Goal: Task Accomplishment & Management: Manage account settings

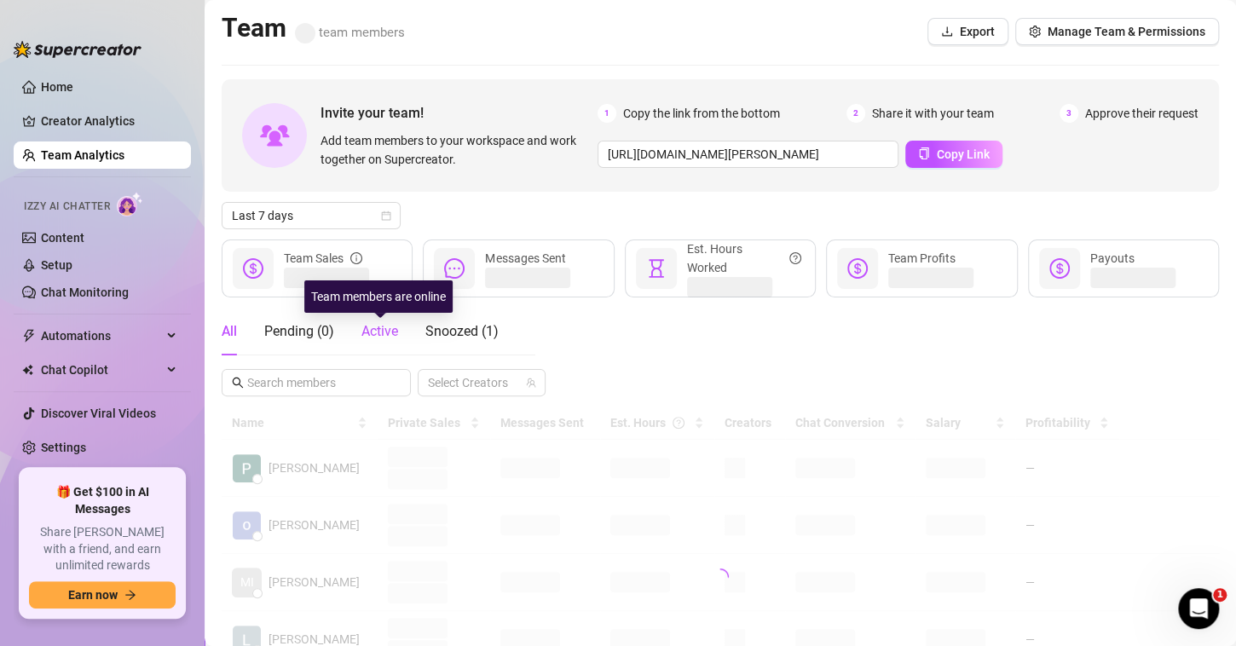
click at [376, 332] on span "Active" at bounding box center [379, 331] width 37 height 16
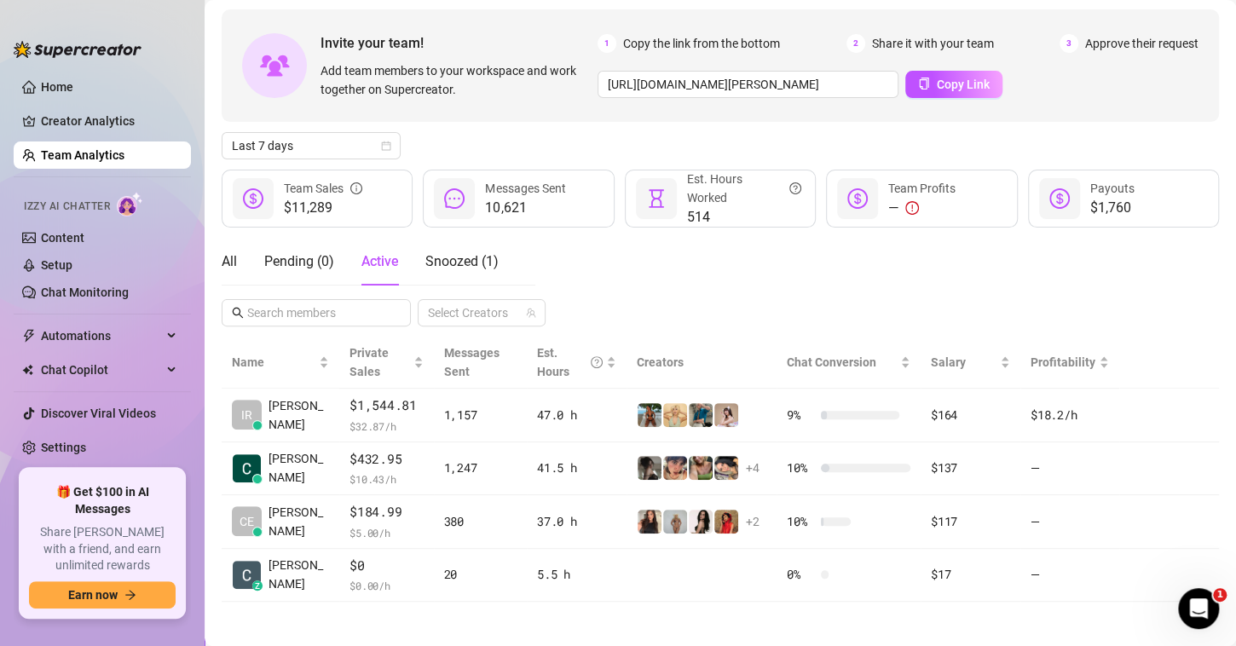
scroll to position [75, 0]
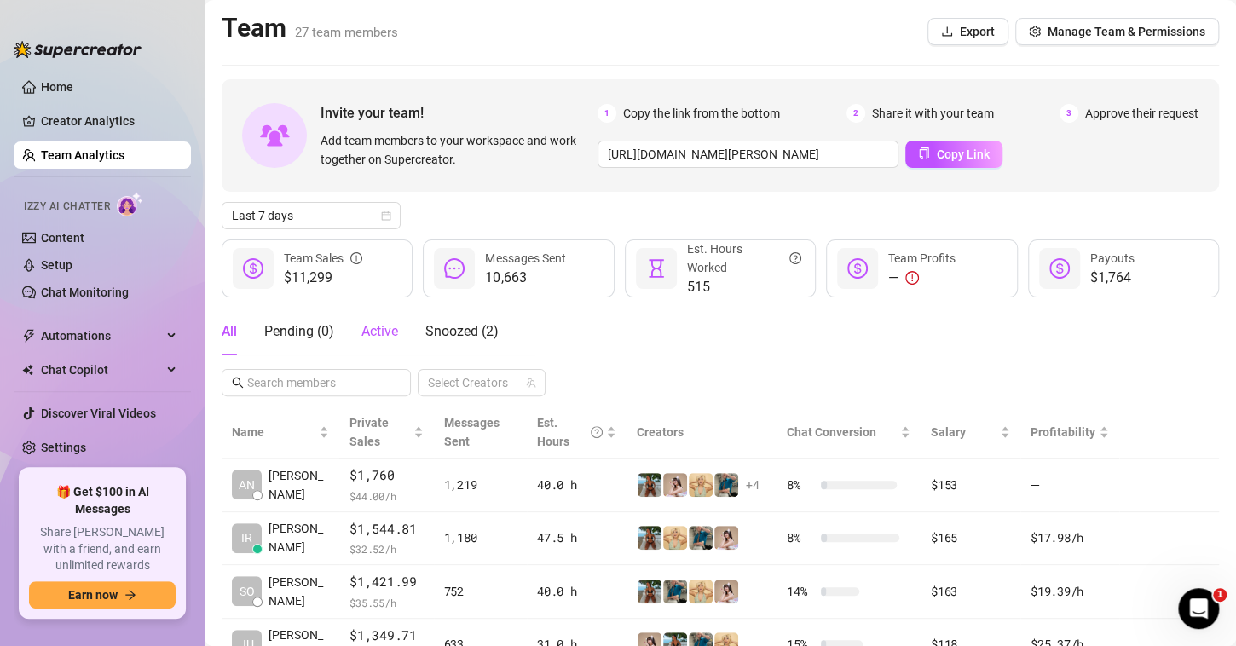
click at [372, 338] on span "Active" at bounding box center [379, 331] width 37 height 16
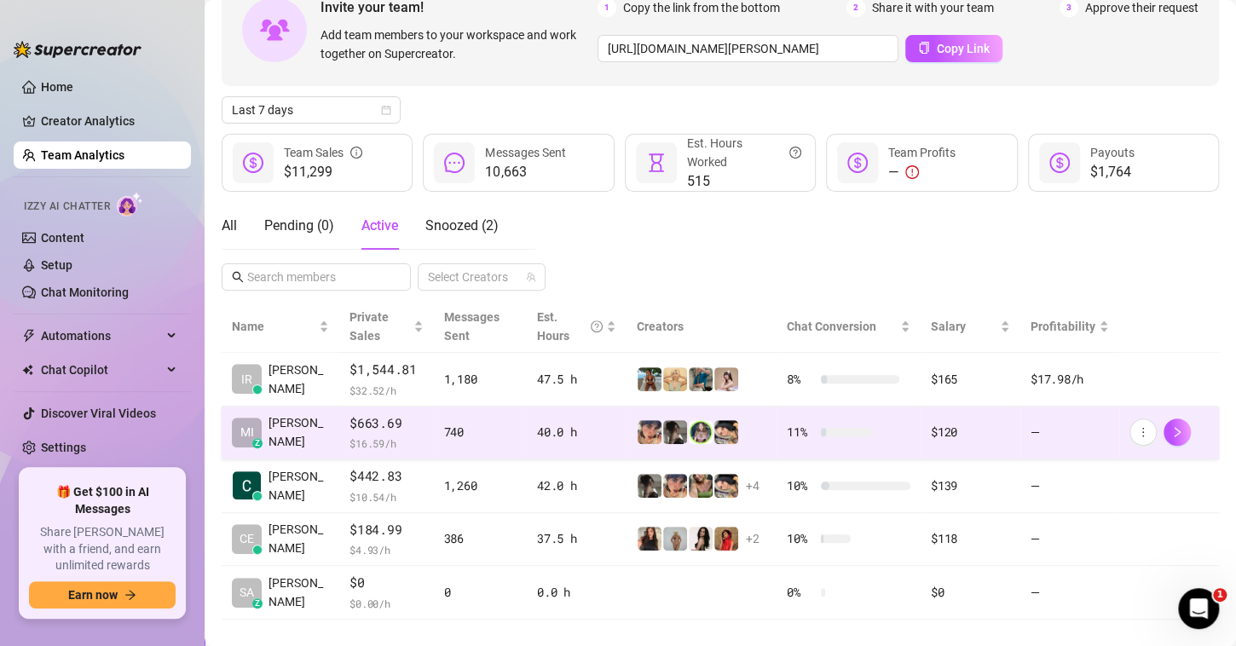
scroll to position [128, 0]
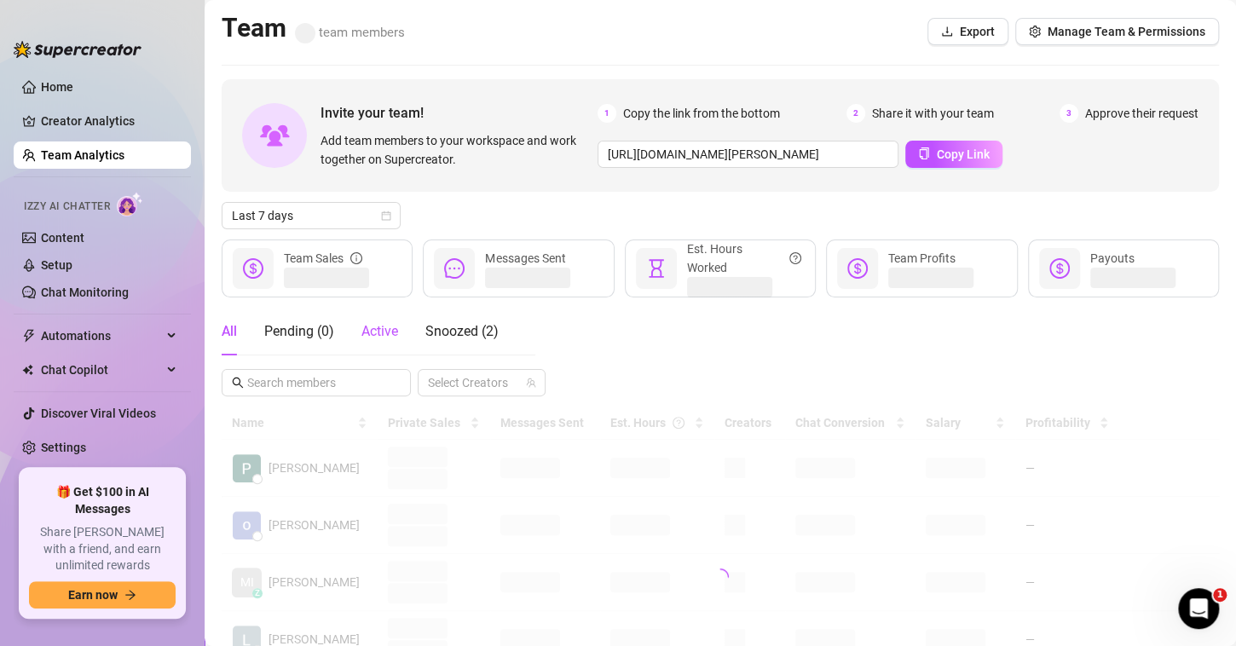
click at [372, 334] on span "Active" at bounding box center [379, 331] width 37 height 16
click at [447, 341] on div "Snoozed ( 2 )" at bounding box center [461, 331] width 73 height 20
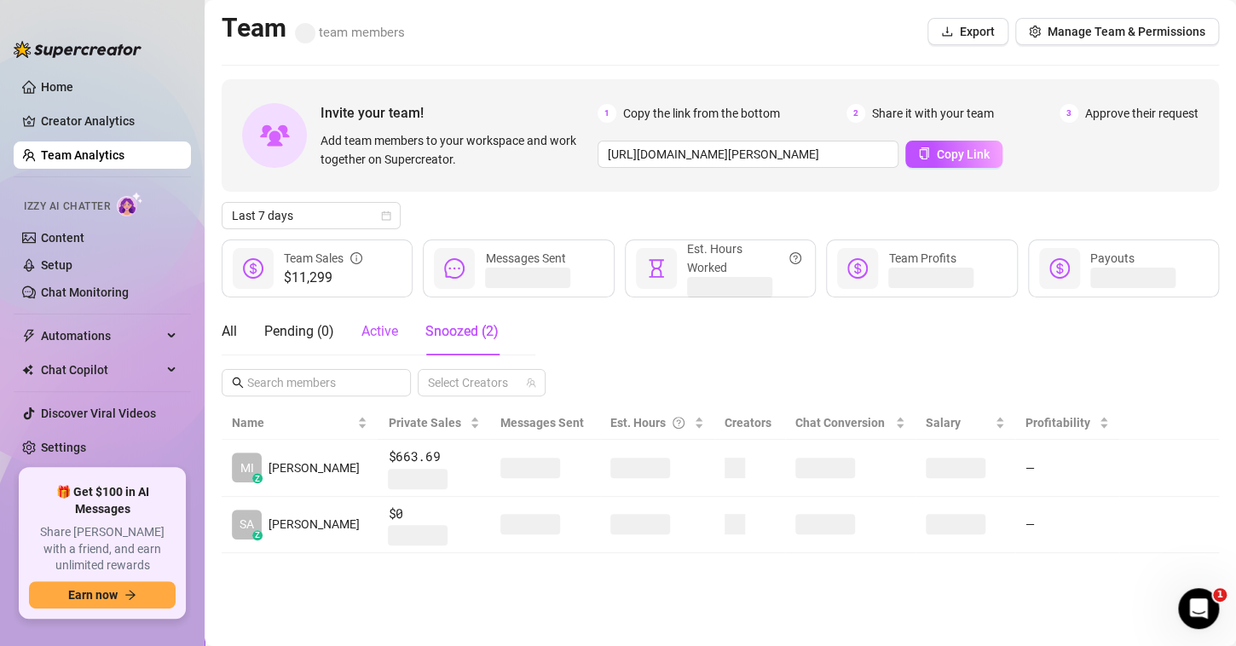
click at [381, 339] on div "Active" at bounding box center [379, 331] width 37 height 20
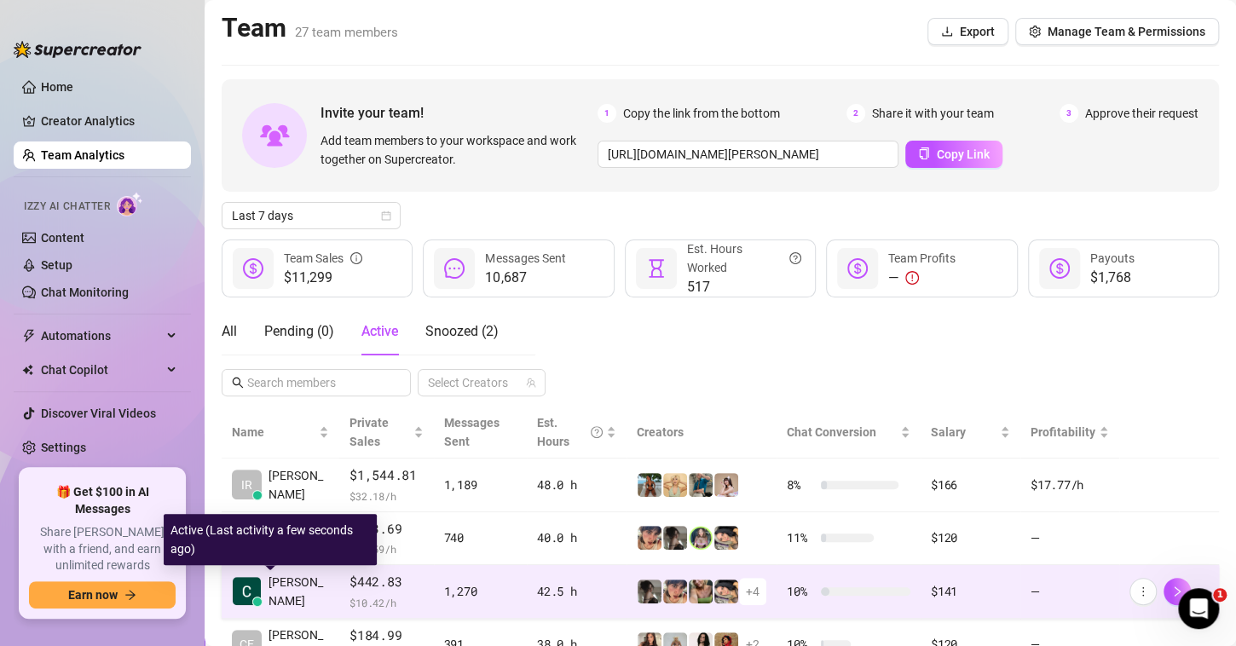
scroll to position [128, 0]
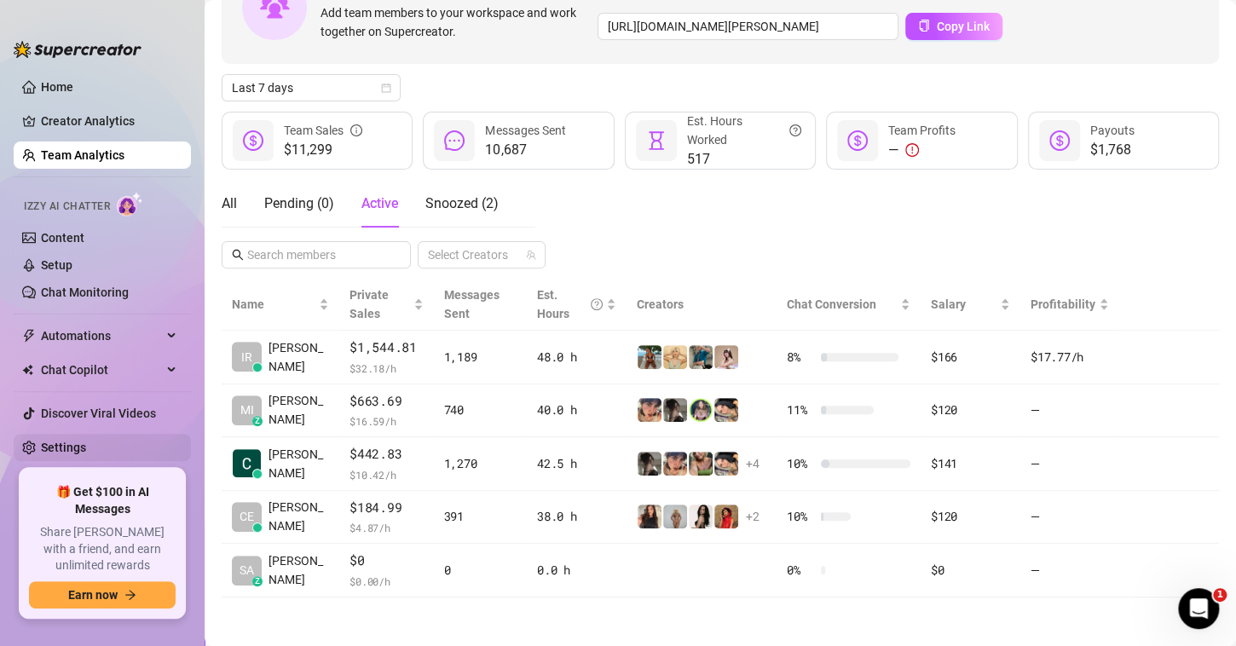
click at [58, 441] on link "Settings" at bounding box center [63, 448] width 45 height 14
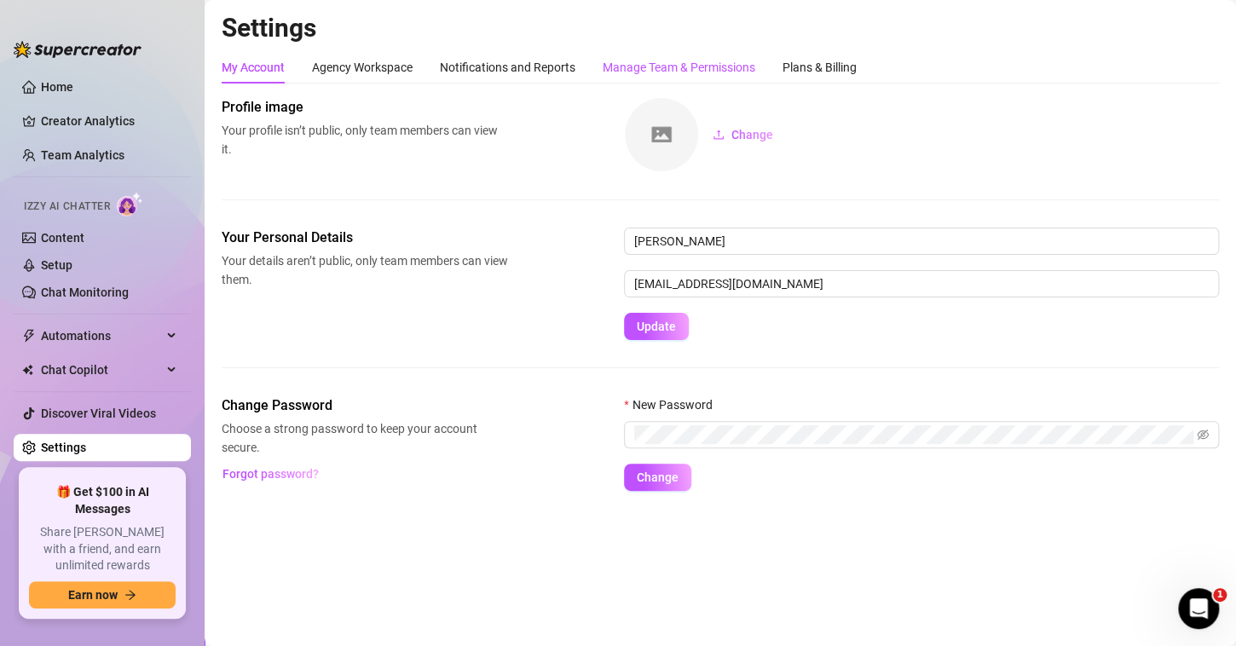
click at [702, 71] on div "Manage Team & Permissions" at bounding box center [679, 67] width 153 height 19
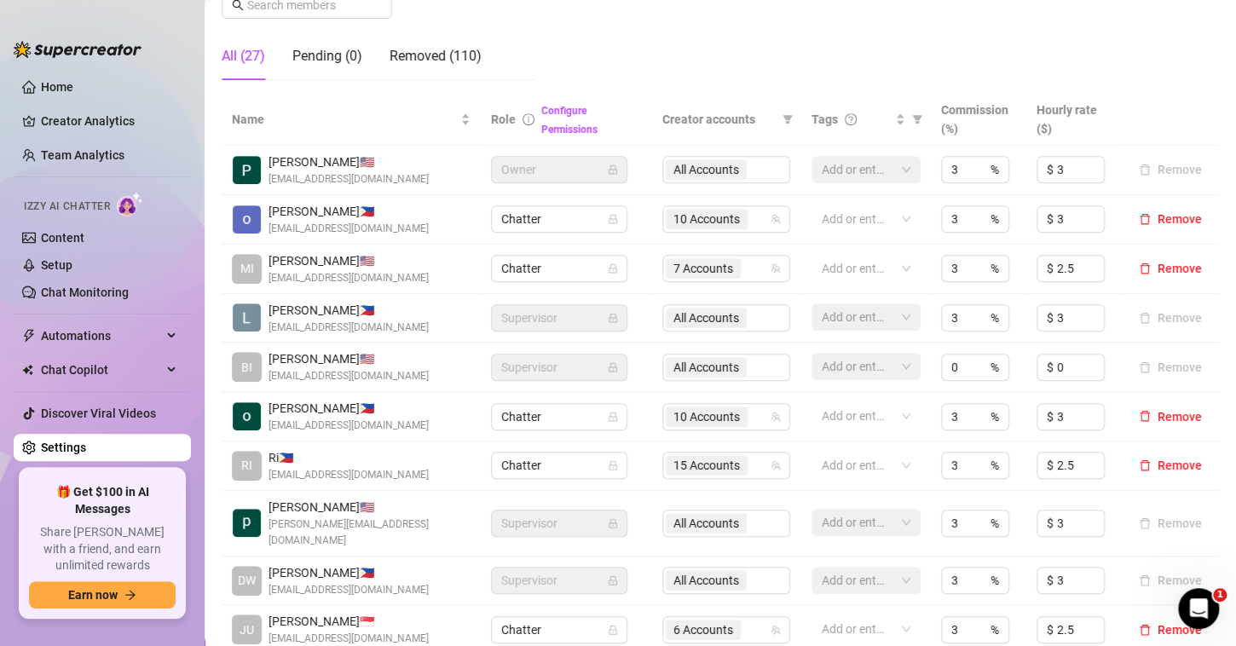
scroll to position [402, 0]
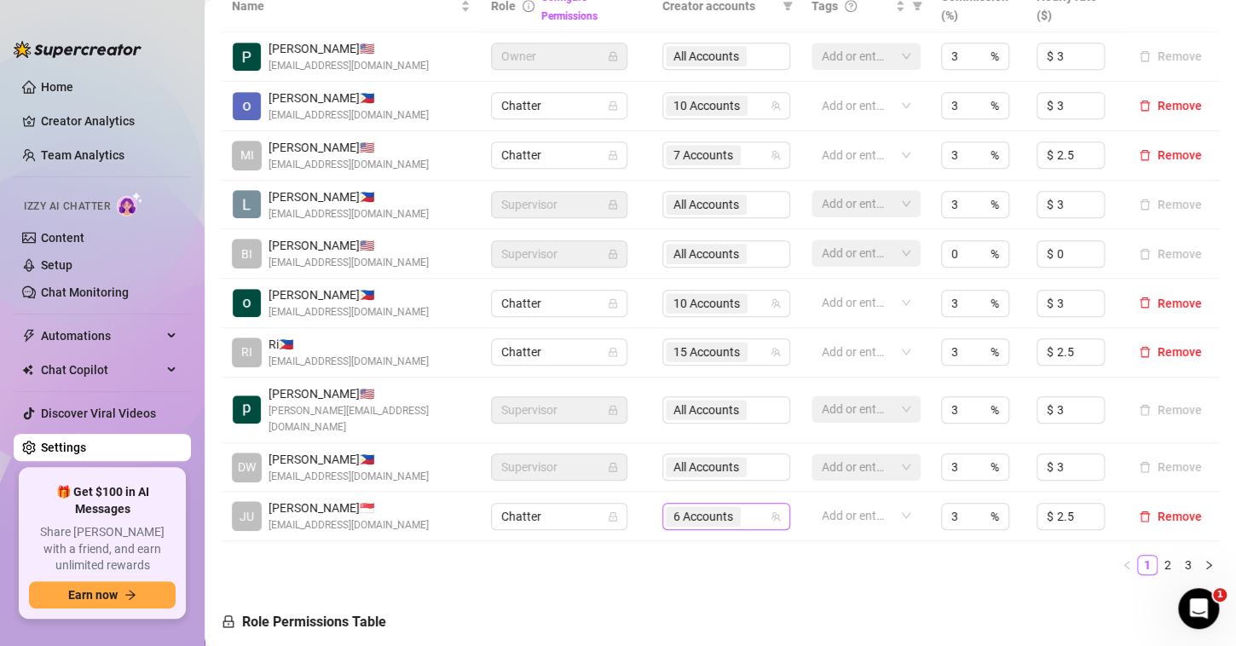
click at [731, 524] on div "6 Accounts" at bounding box center [705, 517] width 78 height 24
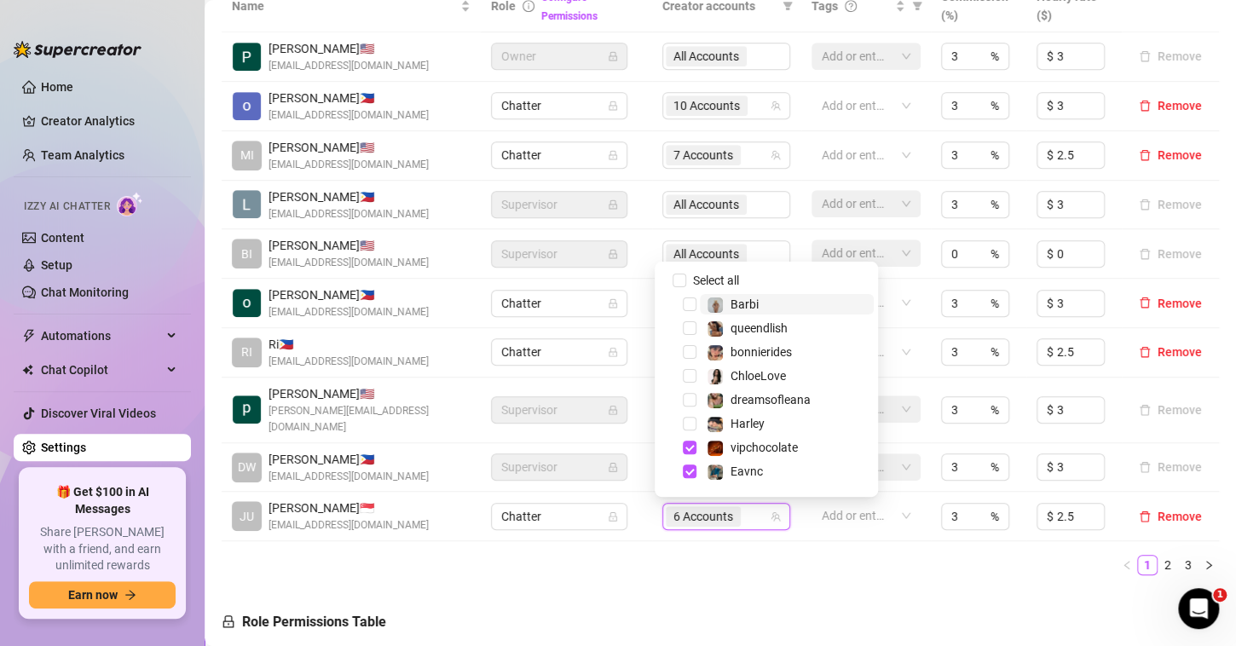
click at [702, 514] on span "6 Accounts" at bounding box center [703, 516] width 60 height 19
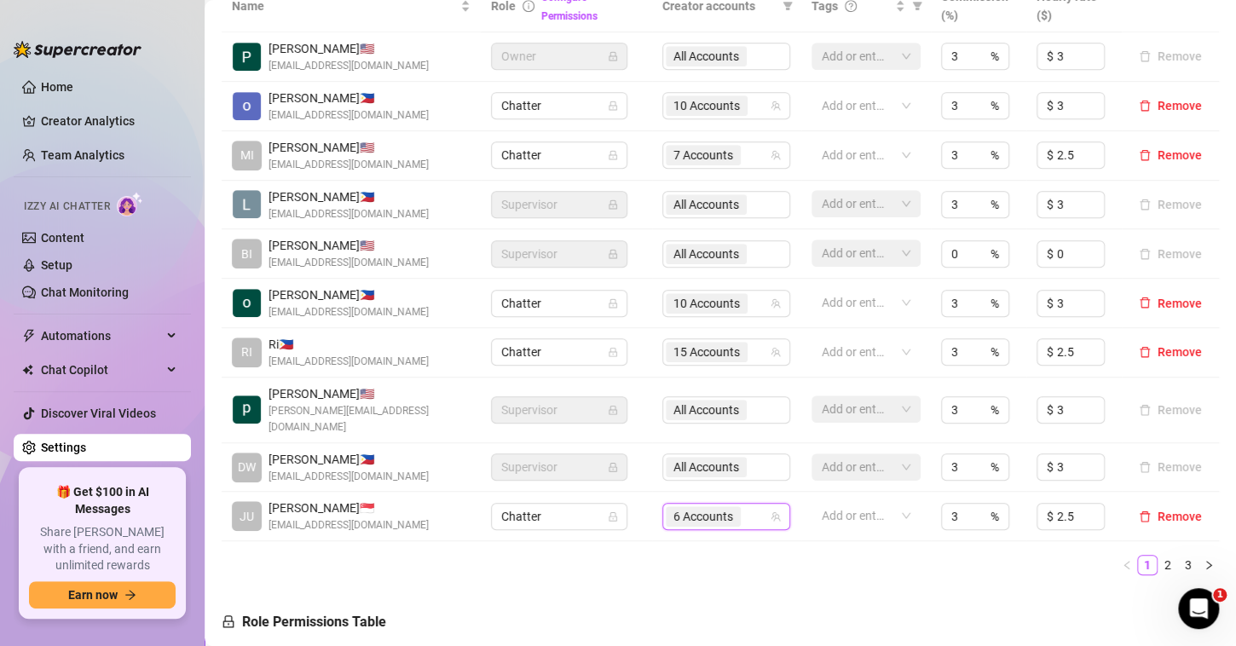
click at [702, 514] on span "6 Accounts" at bounding box center [703, 516] width 60 height 19
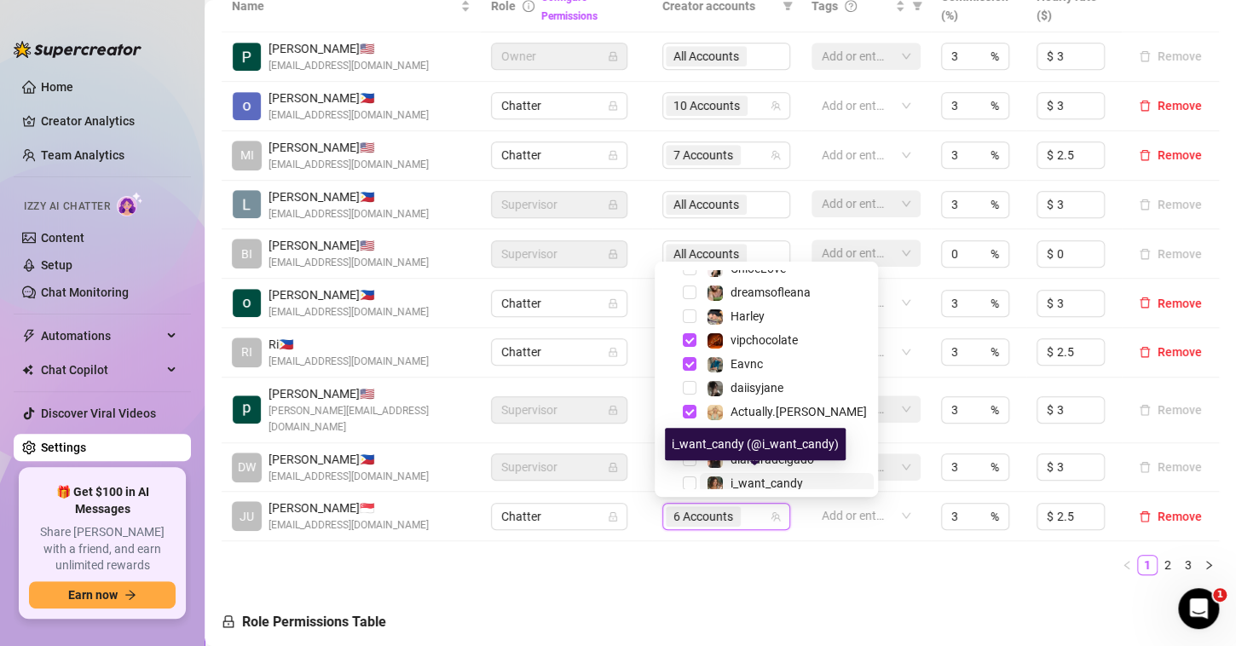
scroll to position [105, 0]
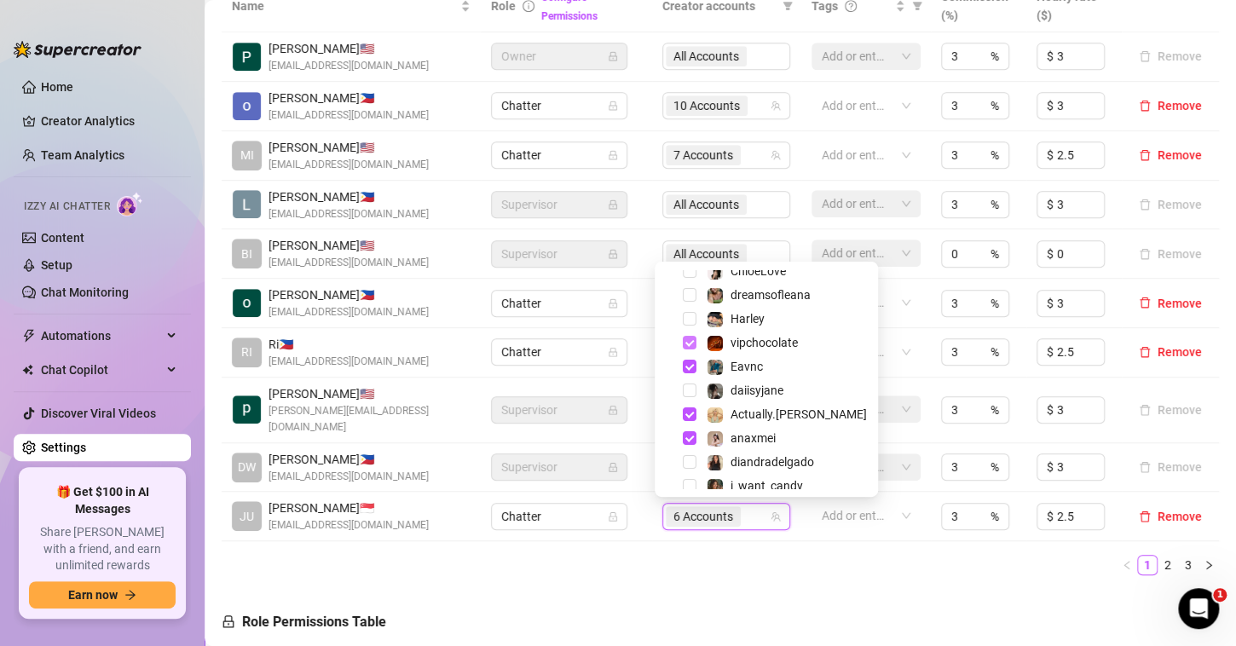
click at [688, 339] on span "Select tree node" at bounding box center [690, 343] width 14 height 14
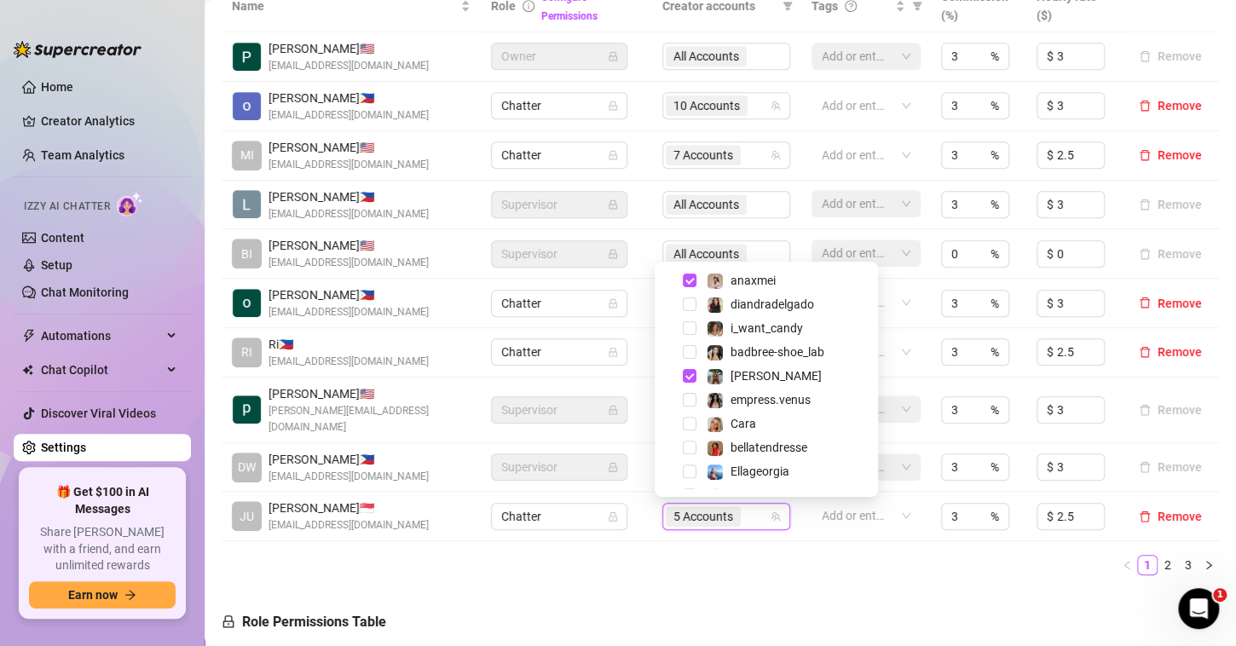
scroll to position [331, 0]
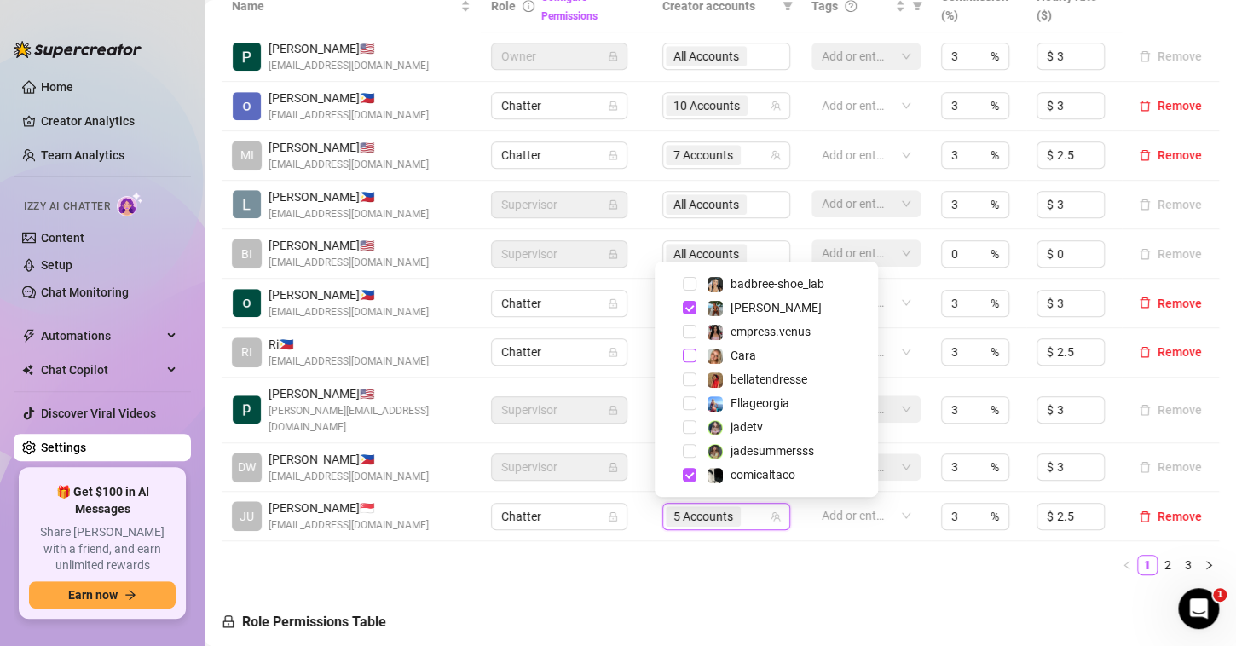
click at [686, 353] on span "Select tree node" at bounding box center [690, 356] width 14 height 14
click at [777, 578] on div "Name Role Configure Permissions Creator accounts Tags Commission (%) Hourly rat…" at bounding box center [720, 284] width 997 height 609
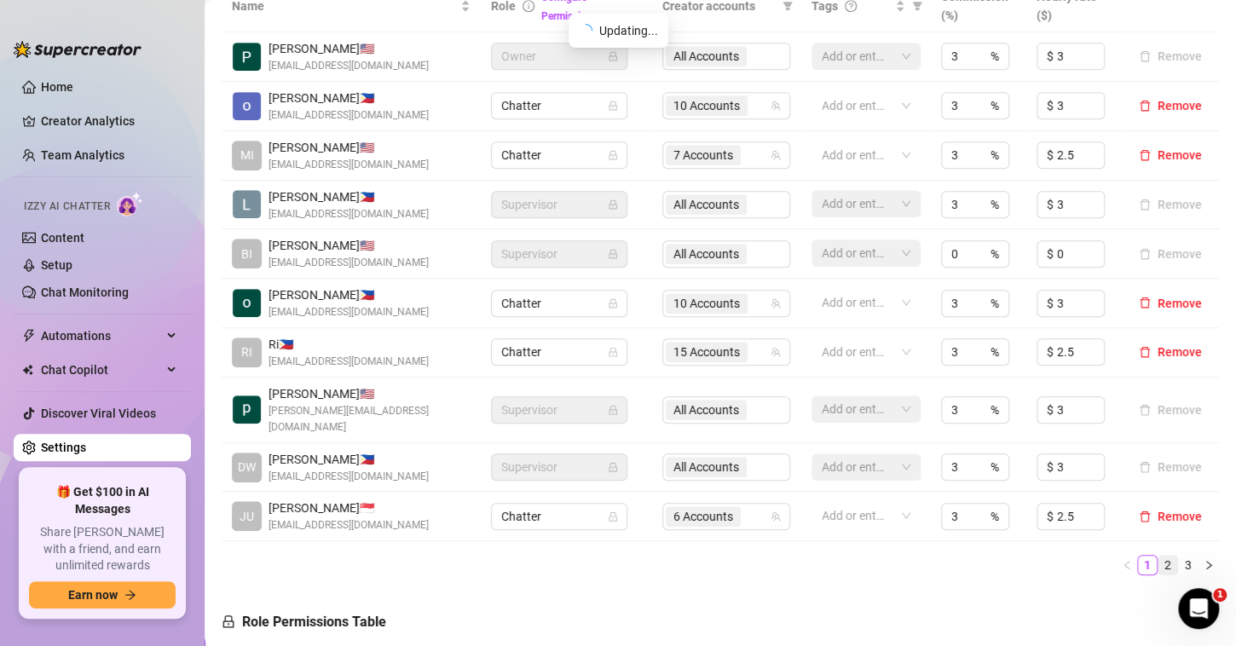
click at [1158, 564] on link "2" at bounding box center [1167, 565] width 19 height 19
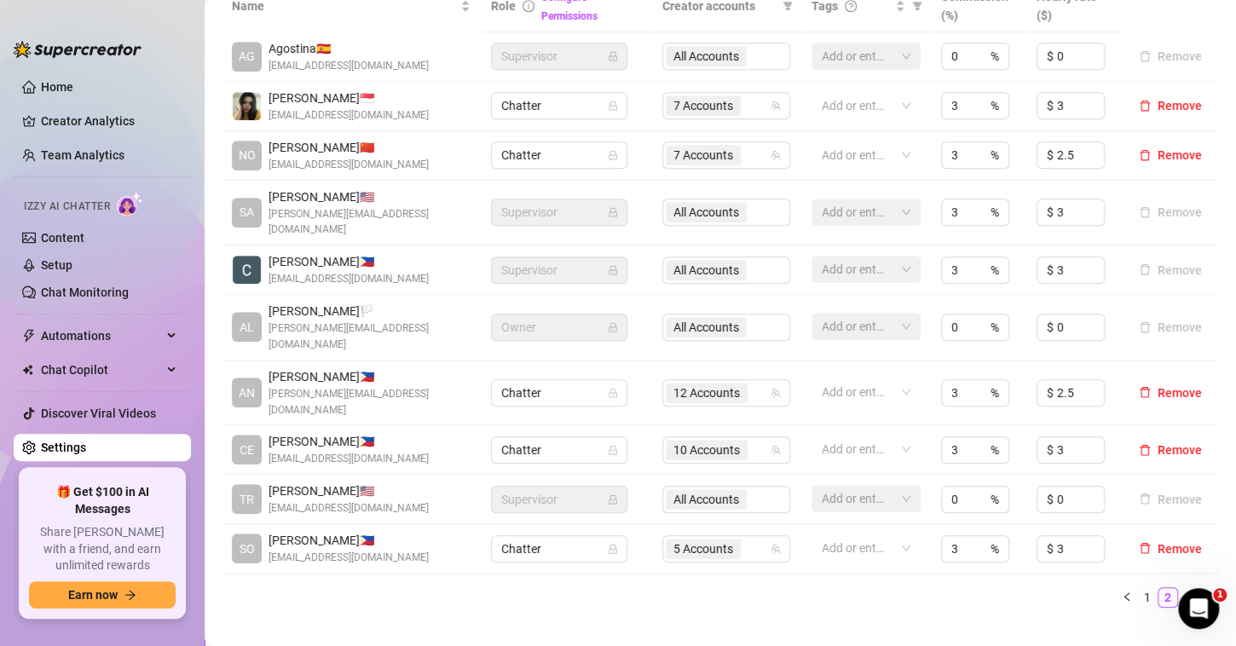
scroll to position [303, 0]
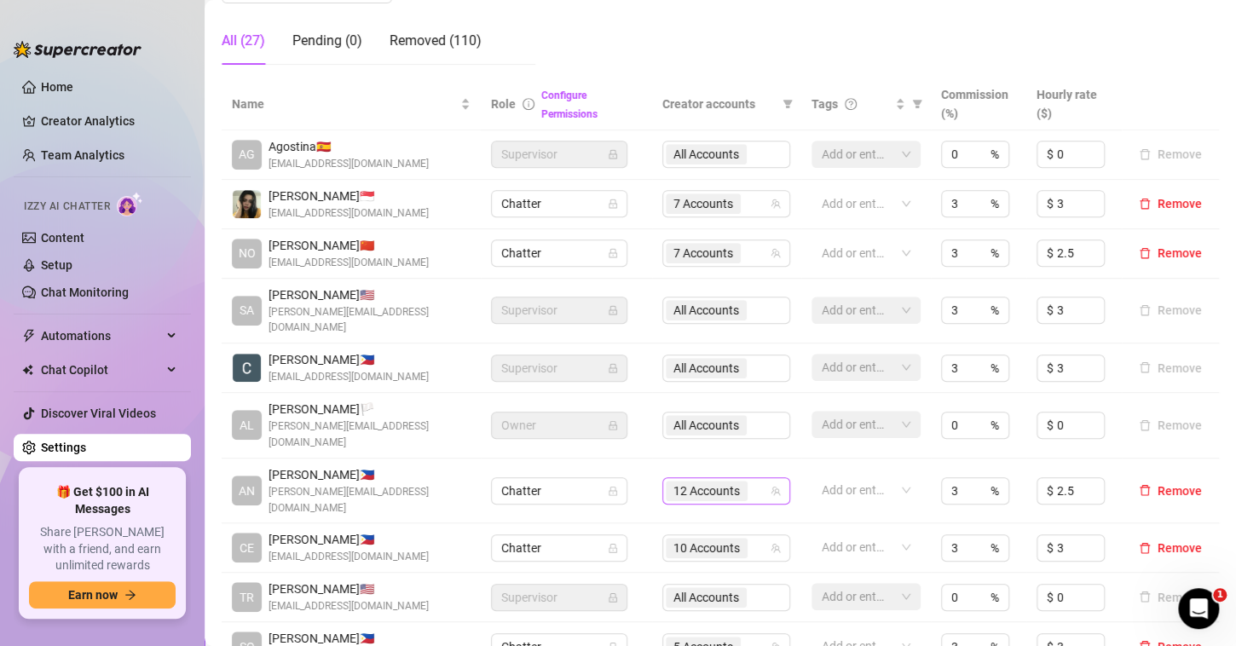
click at [748, 479] on div "12 Accounts" at bounding box center [717, 491] width 103 height 24
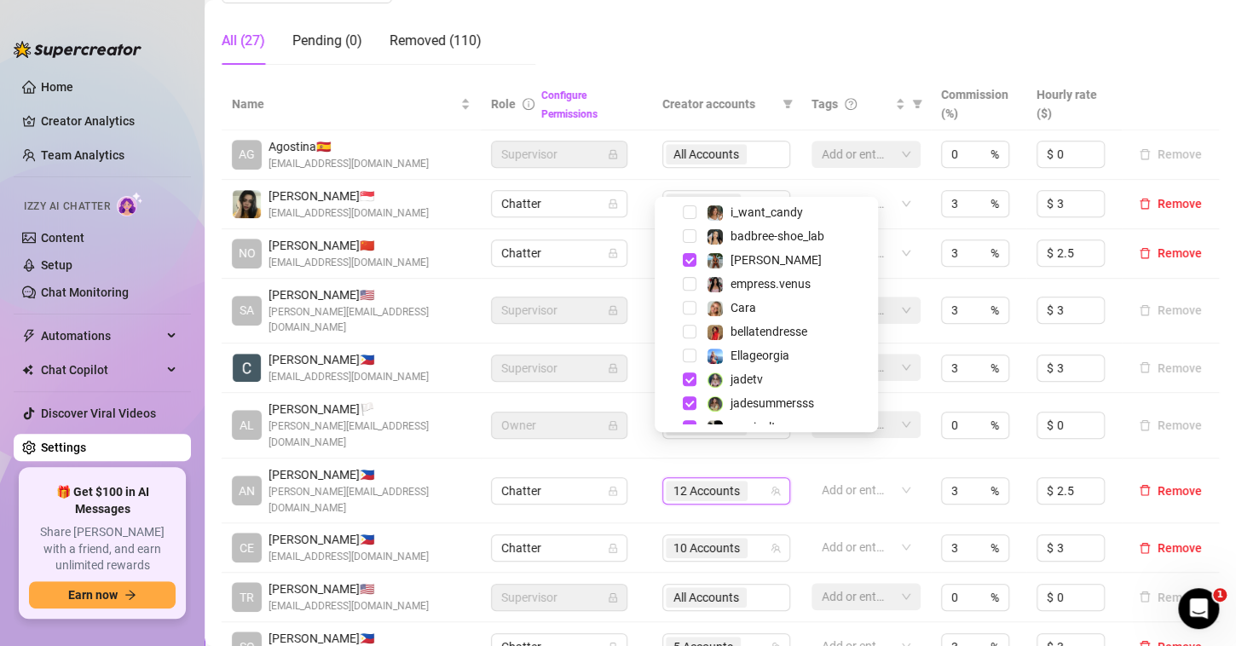
scroll to position [314, 0]
click at [687, 308] on span "Select tree node" at bounding box center [690, 308] width 14 height 14
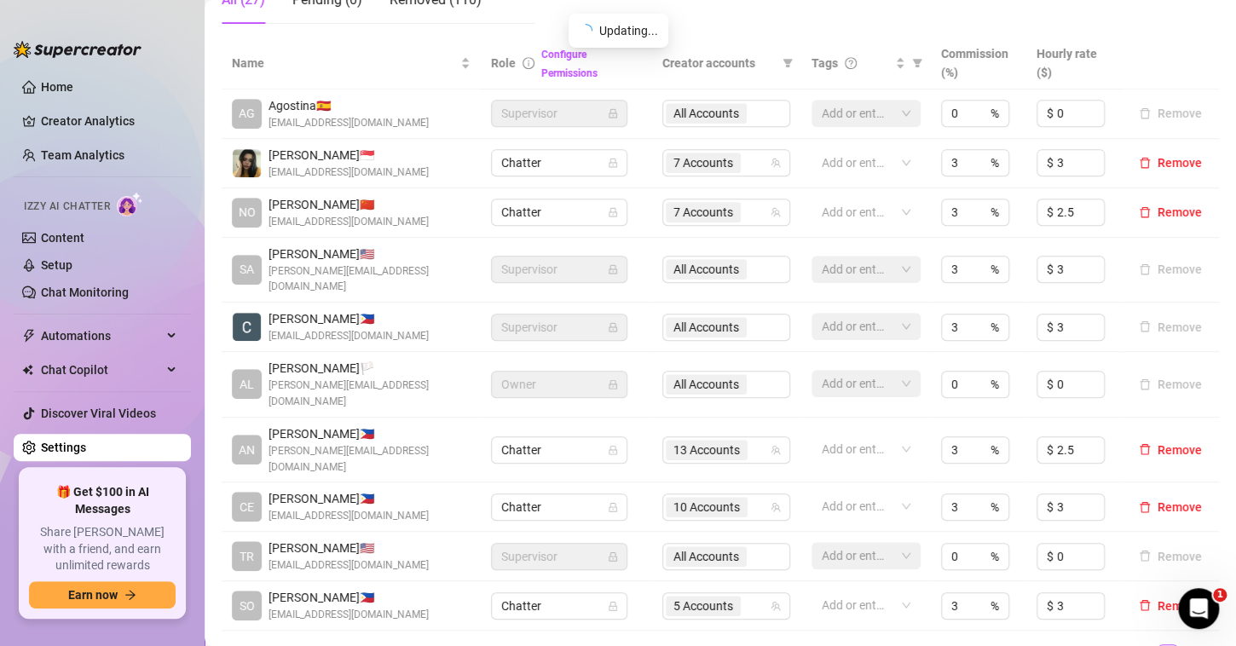
scroll to position [344, 0]
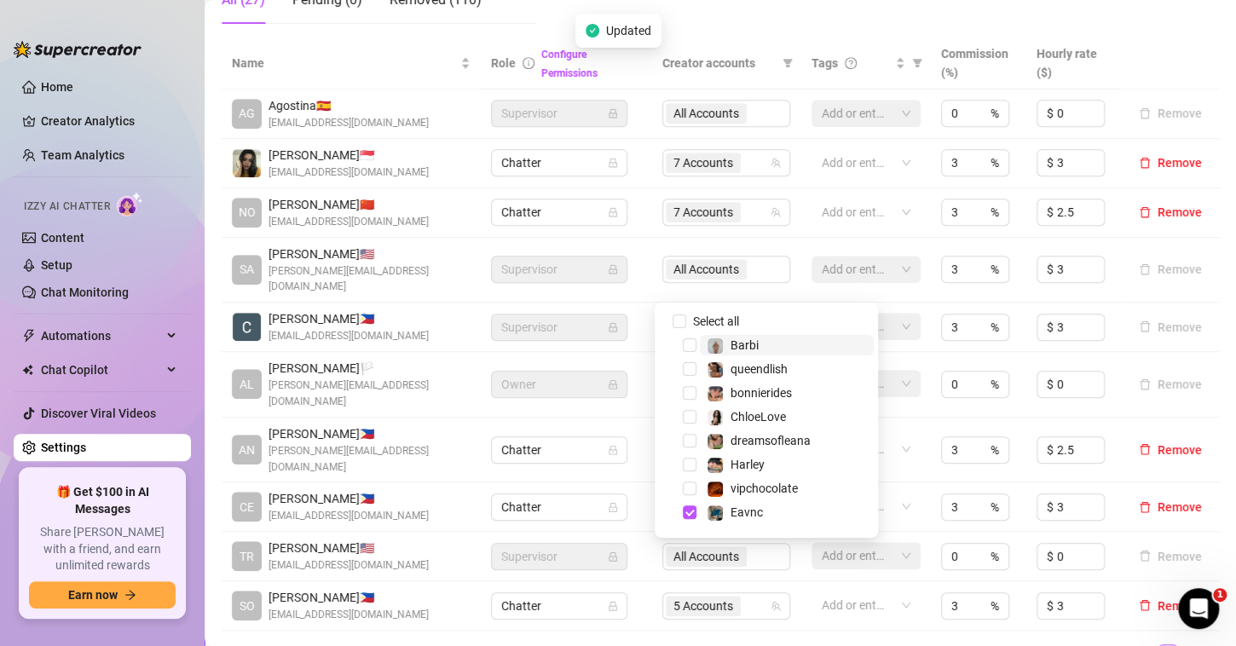
drag, startPoint x: 706, startPoint y: 559, endPoint x: 658, endPoint y: 622, distance: 79.1
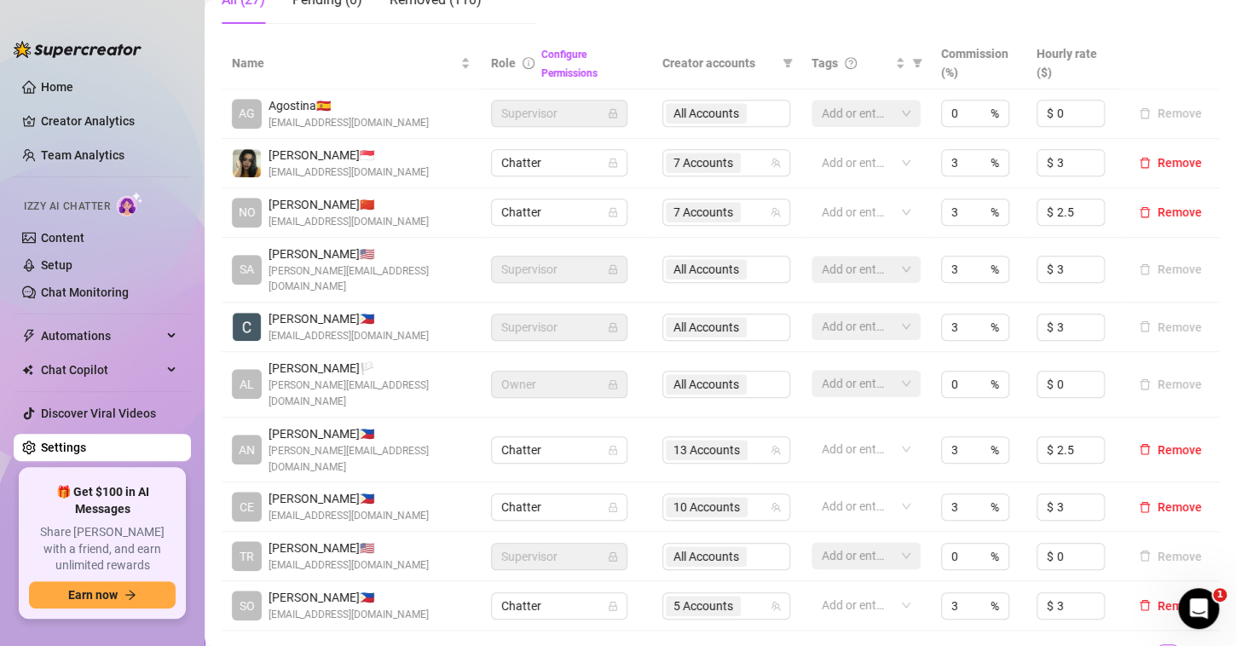
drag, startPoint x: 658, startPoint y: 622, endPoint x: 754, endPoint y: 612, distance: 96.9
click at [754, 644] on ul "1 2 3" at bounding box center [720, 654] width 997 height 20
click at [690, 597] on span "5 Accounts" at bounding box center [703, 606] width 60 height 19
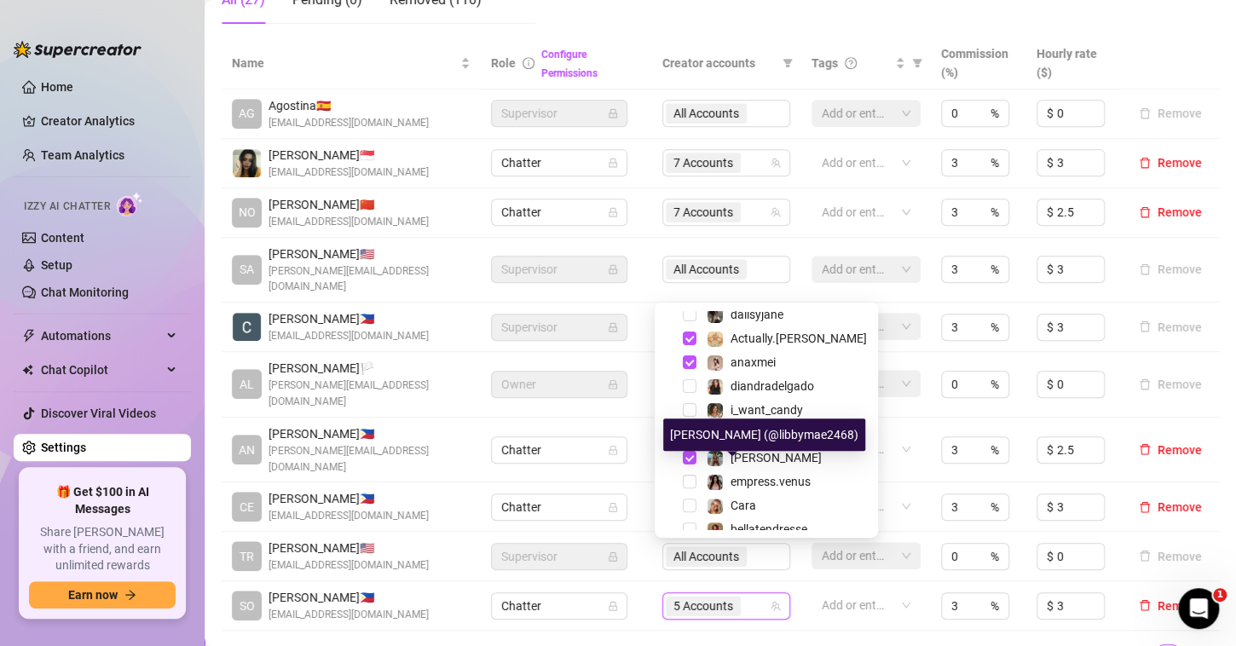
scroll to position [239, 0]
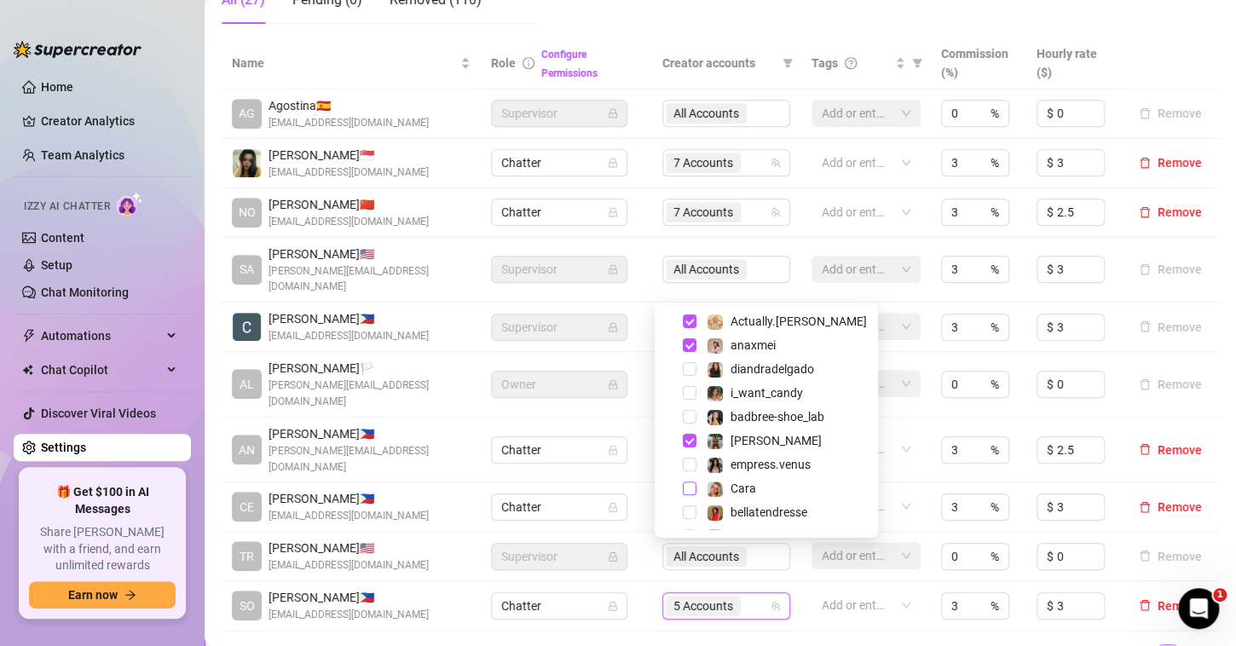
click at [688, 488] on span "Select tree node" at bounding box center [690, 489] width 14 height 14
click at [757, 644] on ul "1 2 3" at bounding box center [720, 654] width 997 height 20
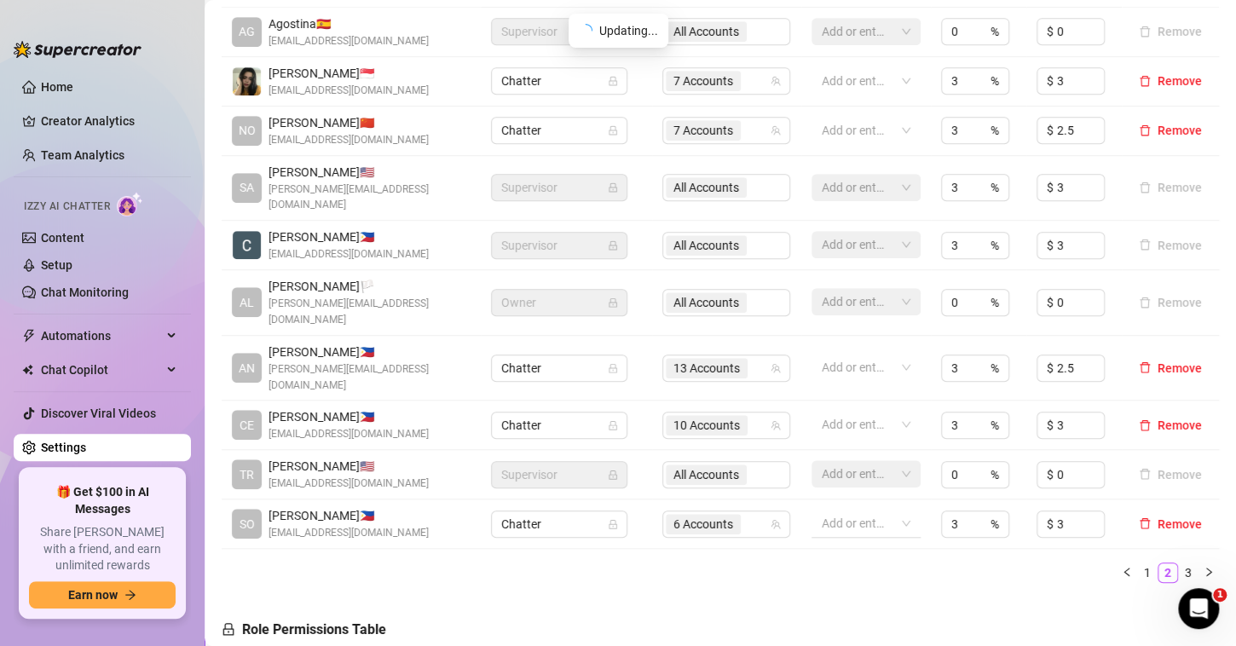
scroll to position [426, 0]
click at [1179, 563] on link "3" at bounding box center [1188, 572] width 19 height 19
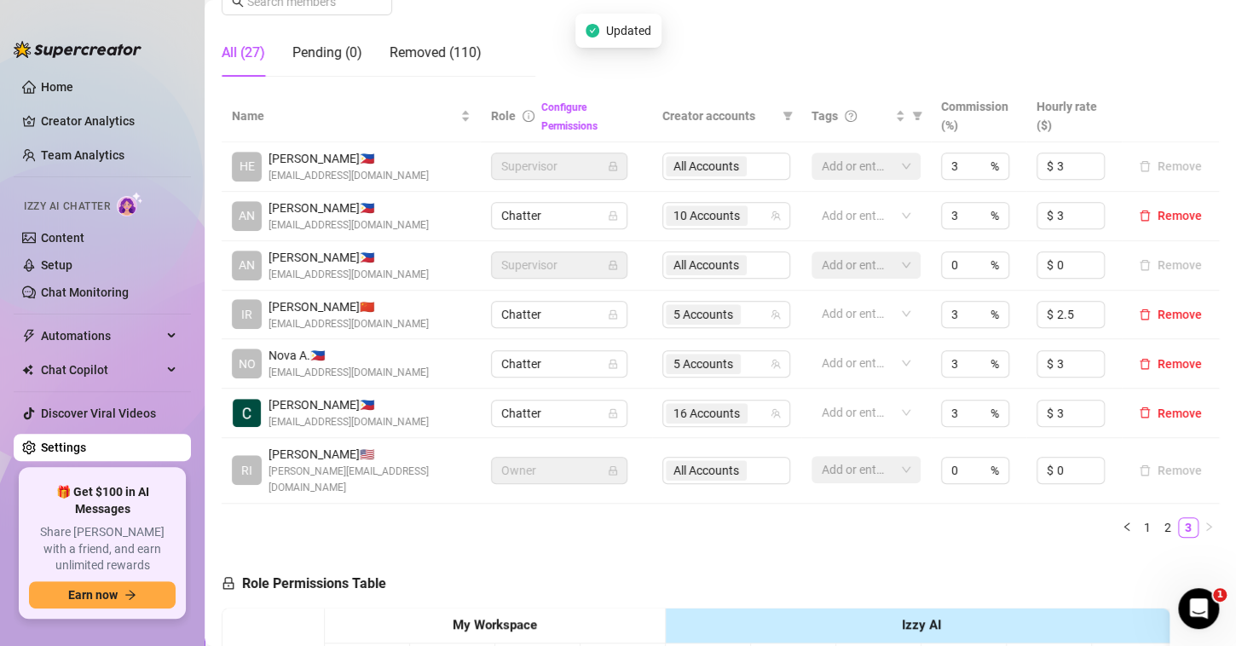
scroll to position [288, 0]
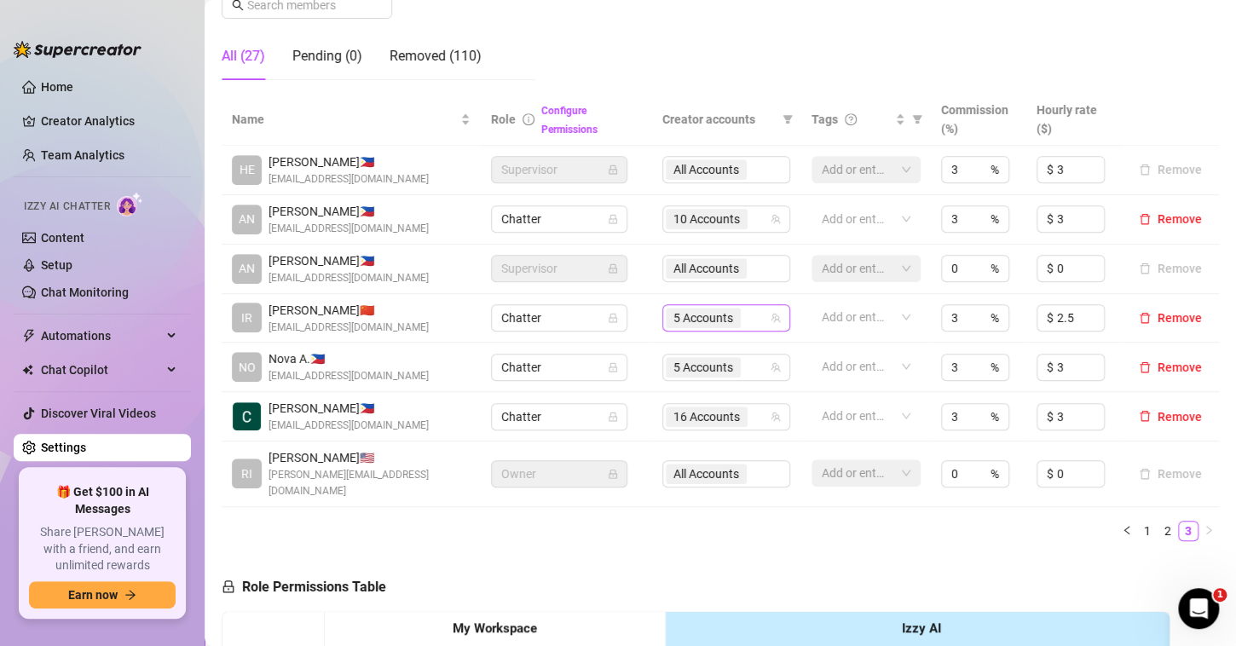
click at [728, 315] on span "5 Accounts" at bounding box center [703, 318] width 75 height 20
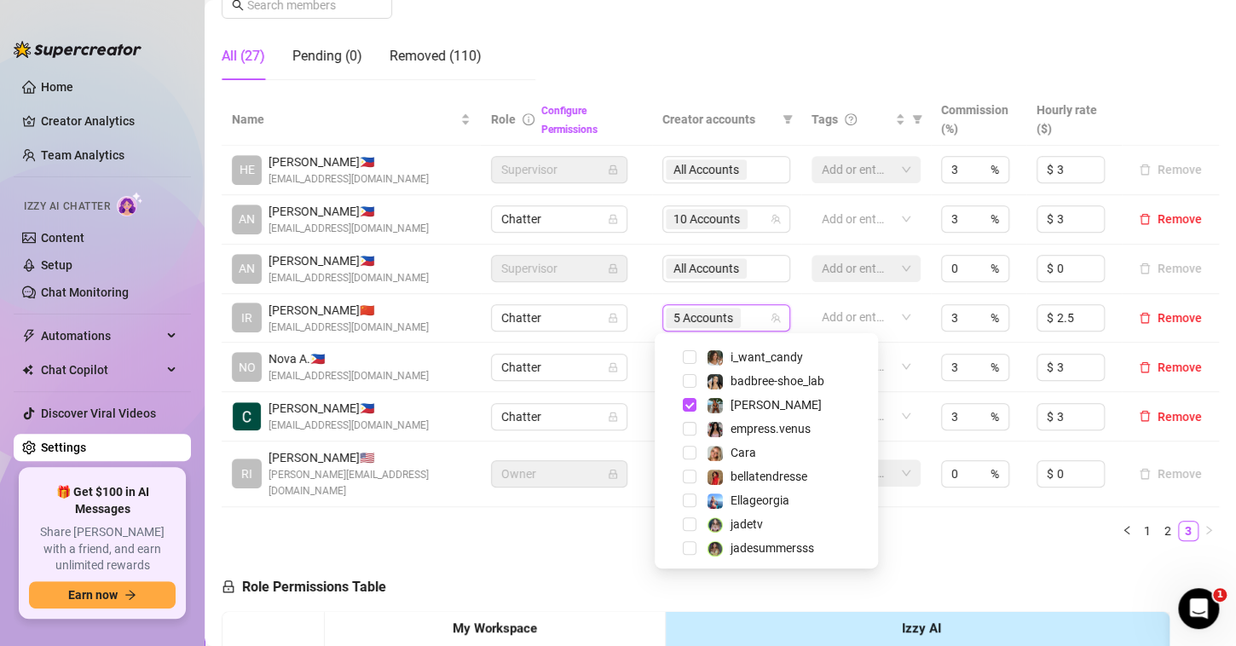
scroll to position [306, 0]
click at [685, 447] on span "Select tree node" at bounding box center [690, 452] width 14 height 14
click at [631, 521] on ul "1 2 3" at bounding box center [720, 531] width 997 height 20
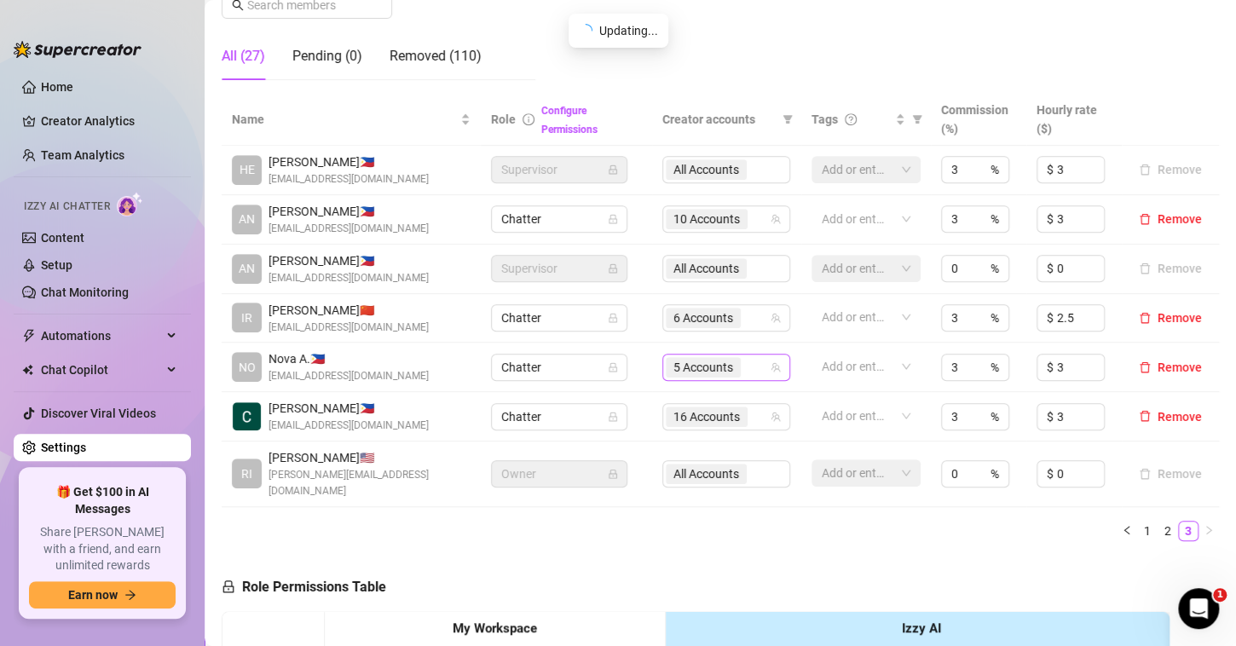
click at [698, 368] on span "5 Accounts" at bounding box center [703, 367] width 60 height 19
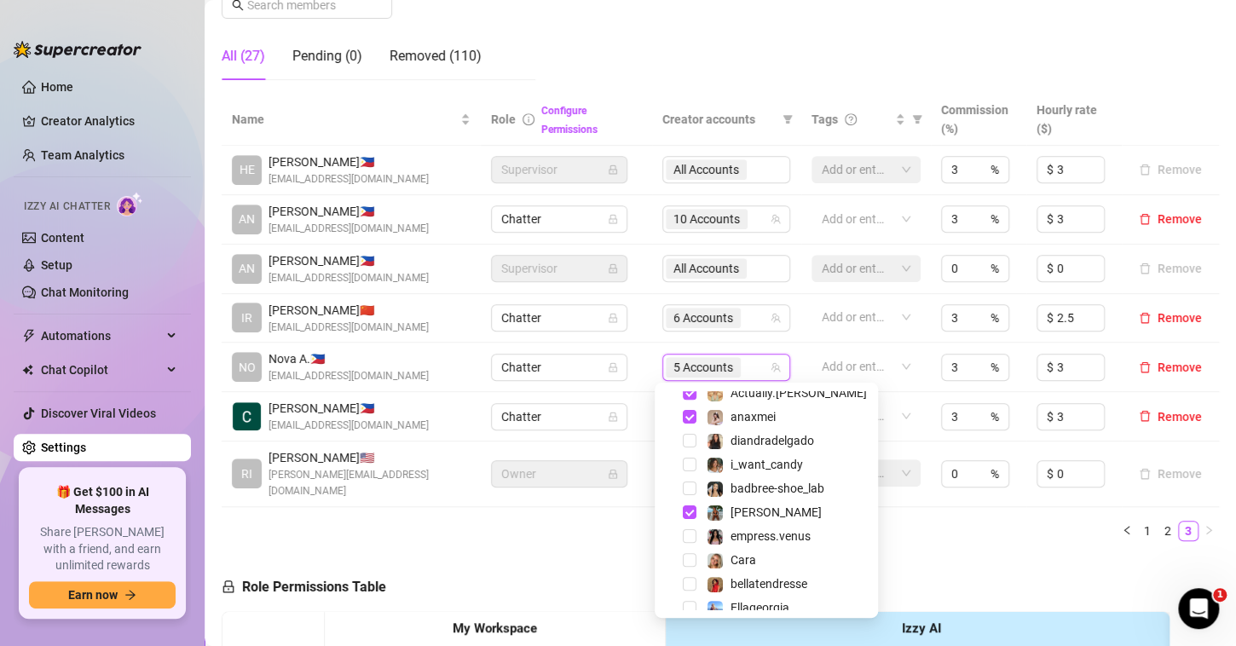
scroll to position [269, 0]
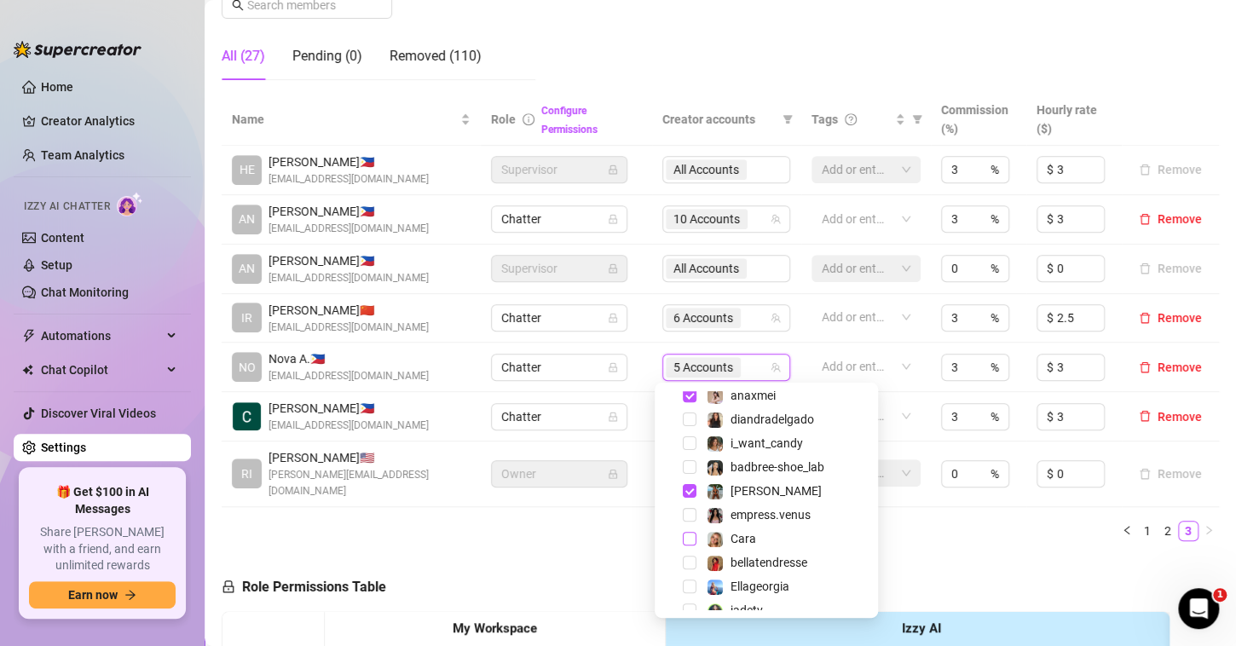
click at [685, 539] on span "Select tree node" at bounding box center [690, 539] width 14 height 14
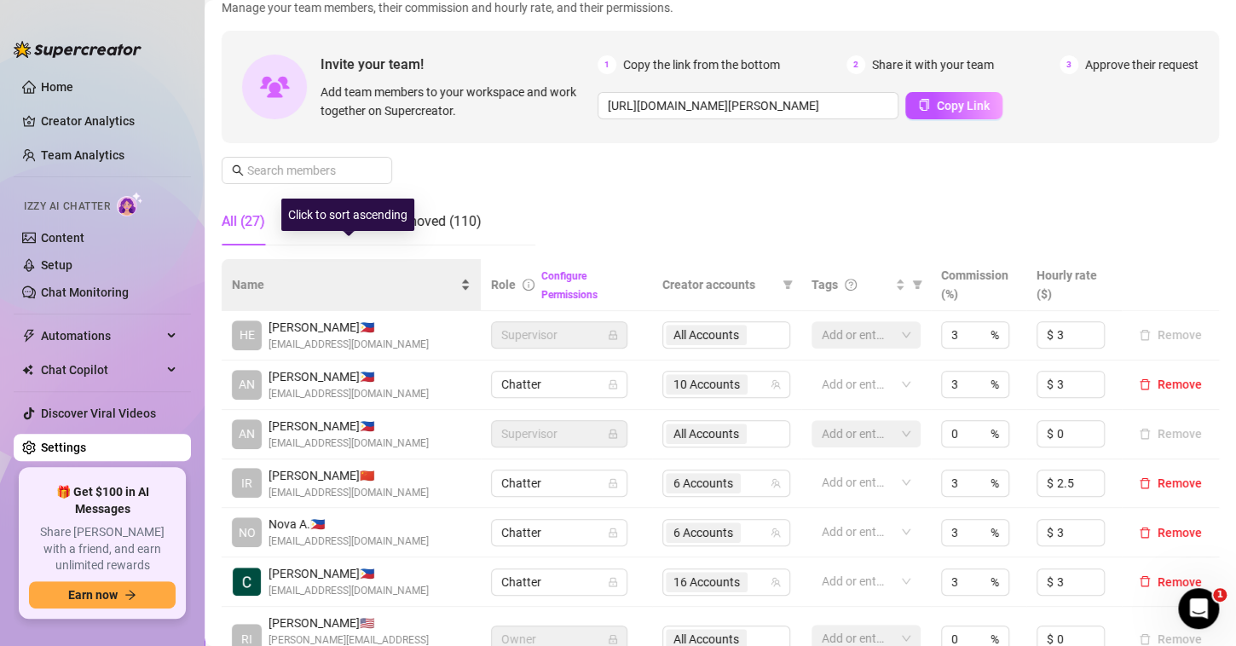
scroll to position [113, 0]
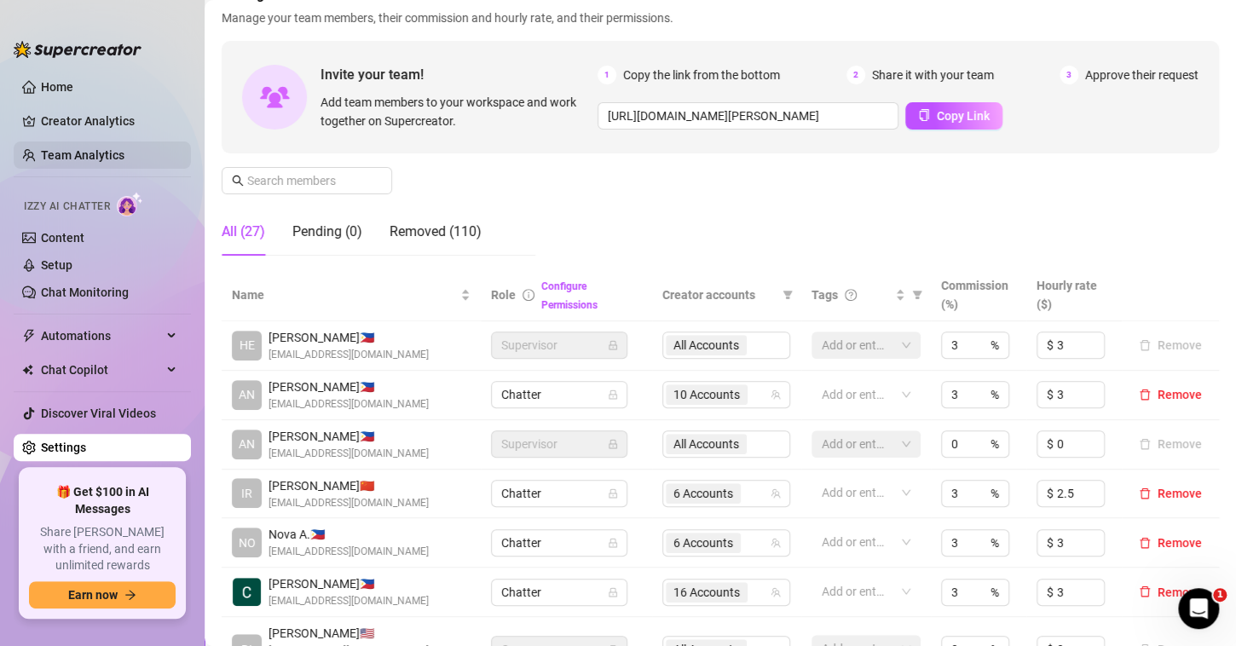
click at [70, 158] on link "Team Analytics" at bounding box center [83, 155] width 84 height 14
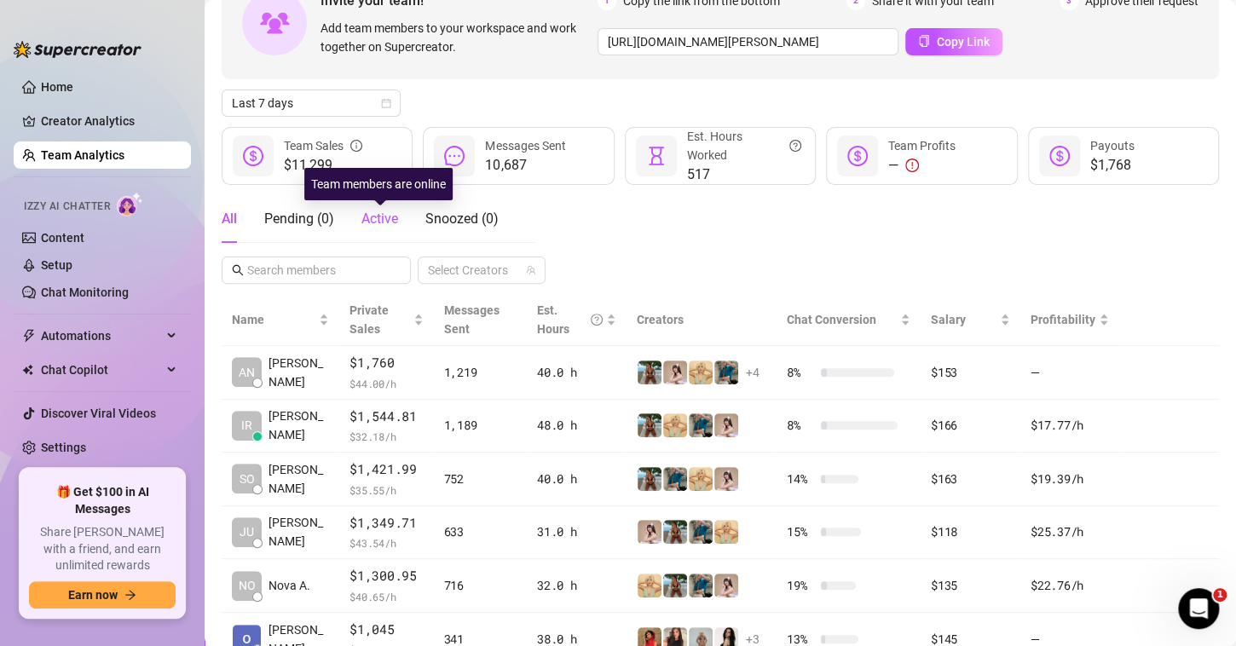
click at [379, 217] on span "Active" at bounding box center [379, 219] width 37 height 16
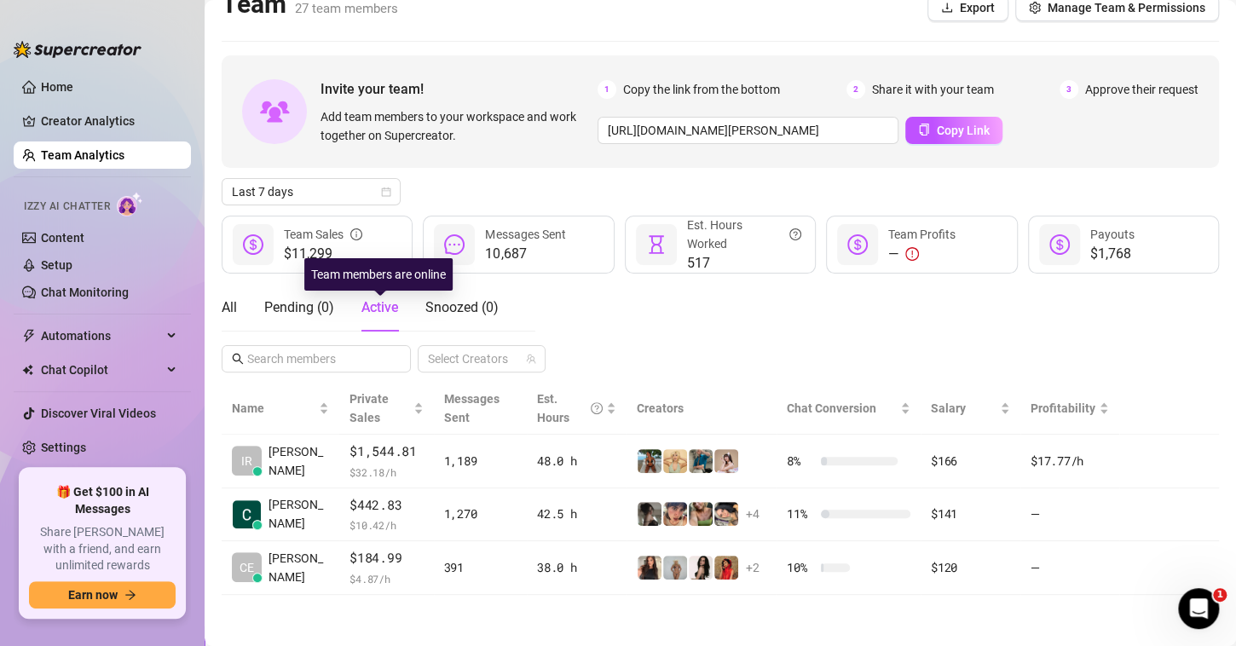
scroll to position [21, 0]
